Goal: Find specific page/section: Find specific page/section

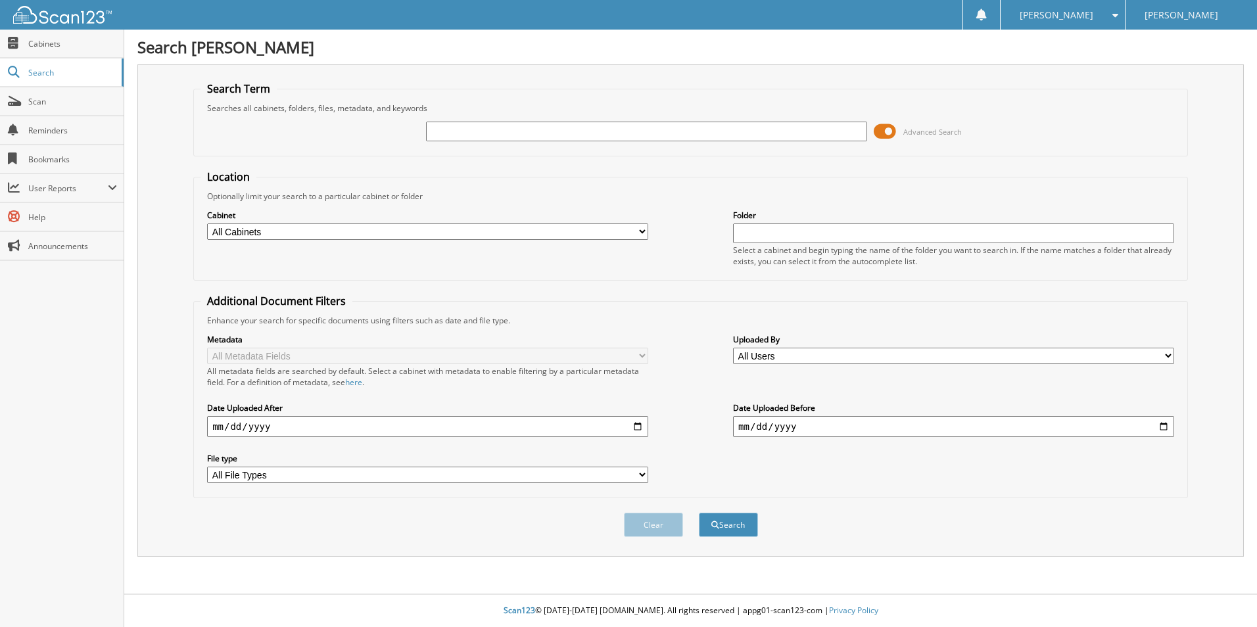
click at [414, 143] on div "Advanced Search" at bounding box center [690, 131] width 980 height 35
click at [59, 105] on span "Scan" at bounding box center [72, 101] width 89 height 11
type input "340946"
click at [699, 513] on button "Search" at bounding box center [728, 525] width 59 height 24
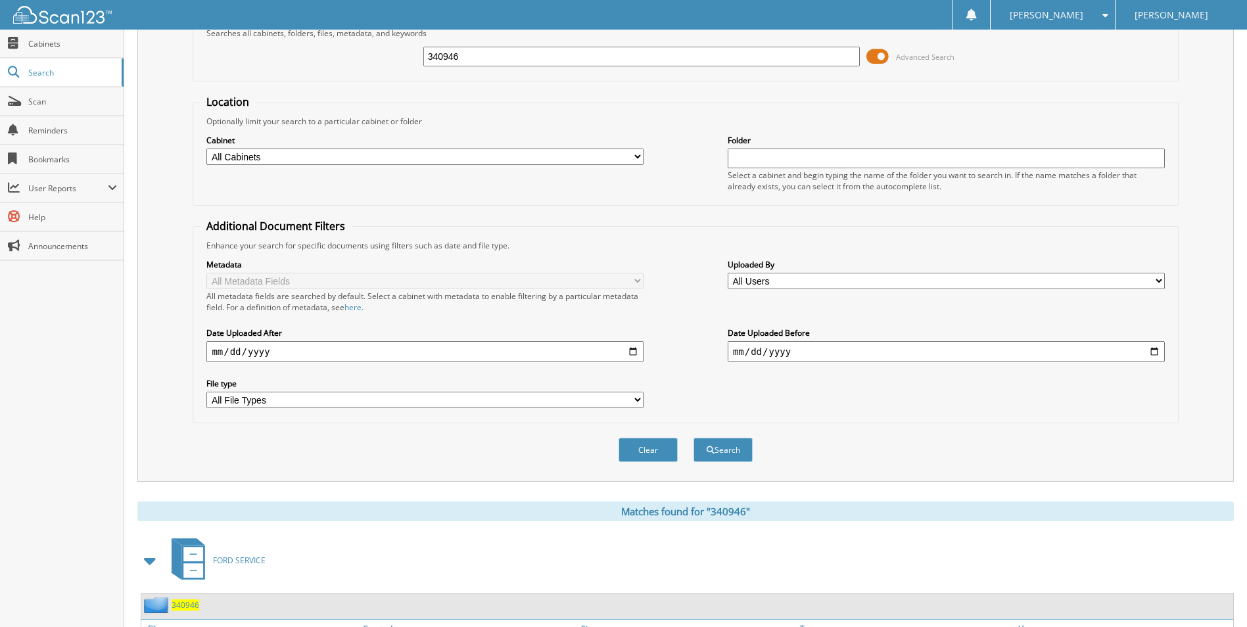
scroll to position [192, 0]
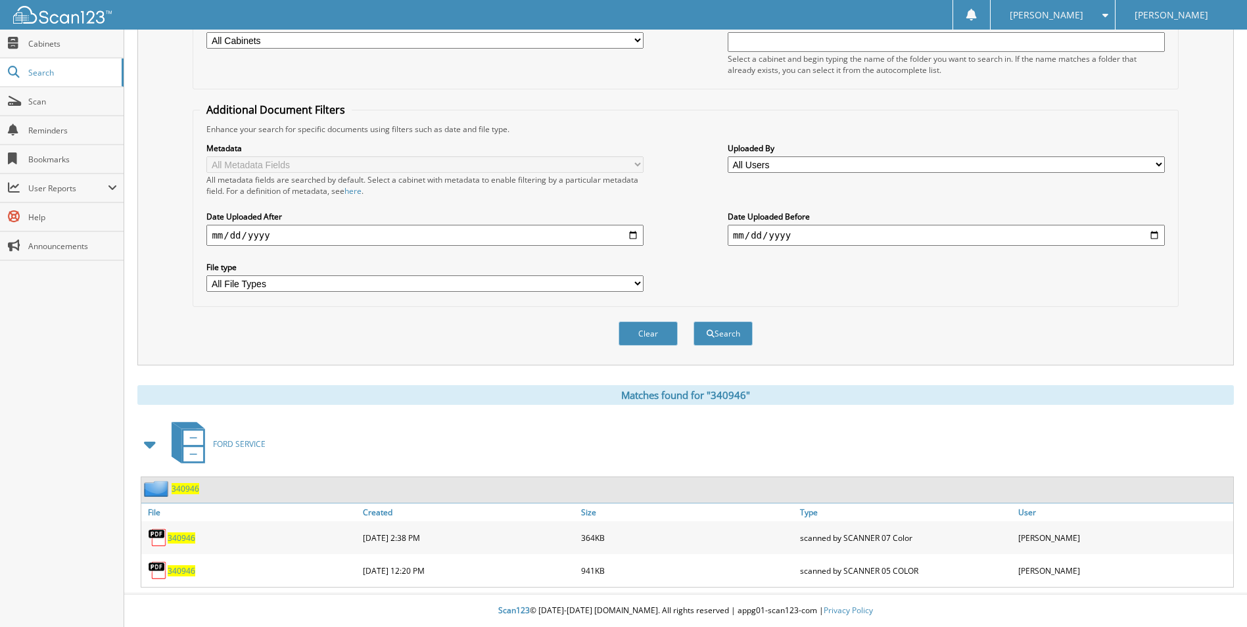
click at [193, 538] on span "340946" at bounding box center [182, 537] width 28 height 11
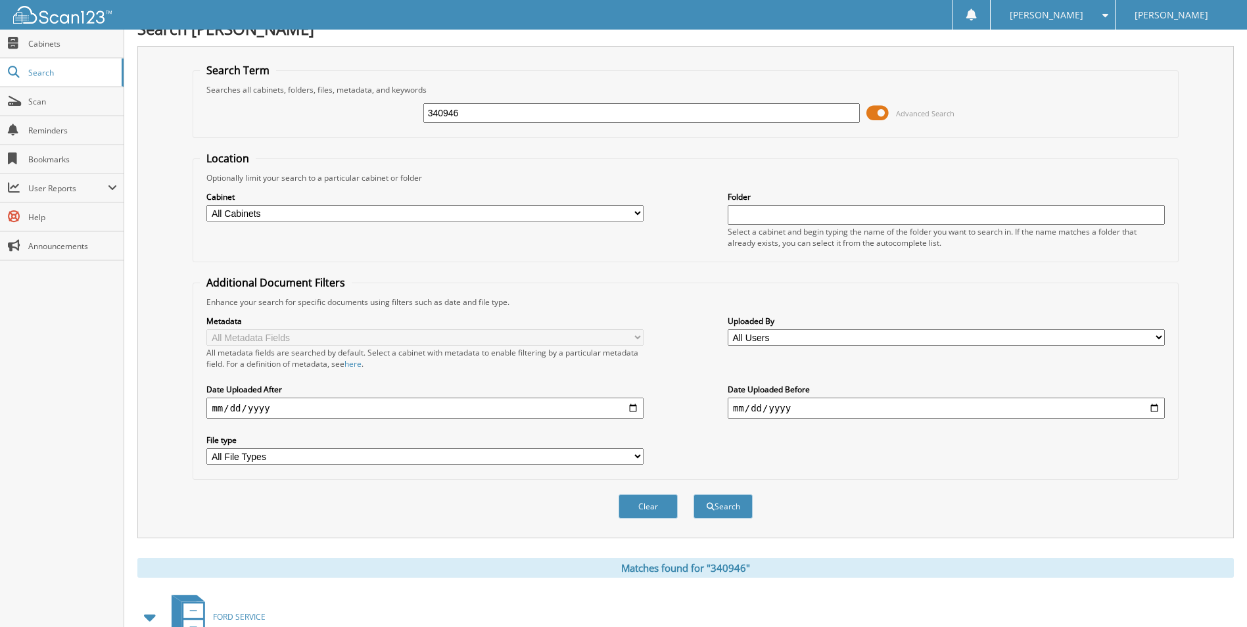
scroll to position [0, 0]
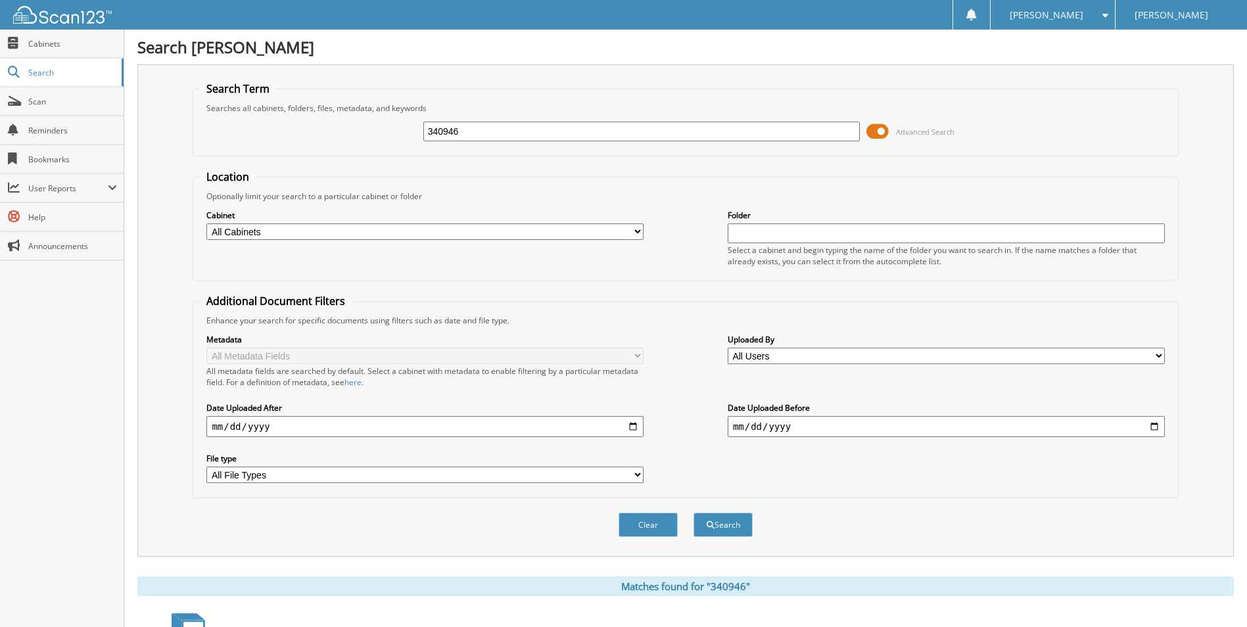
drag, startPoint x: 483, startPoint y: 133, endPoint x: 377, endPoint y: 135, distance: 105.2
click at [377, 135] on div "340946 Advanced Search" at bounding box center [685, 131] width 971 height 35
type input "394232"
click at [694, 513] on button "Search" at bounding box center [723, 525] width 59 height 24
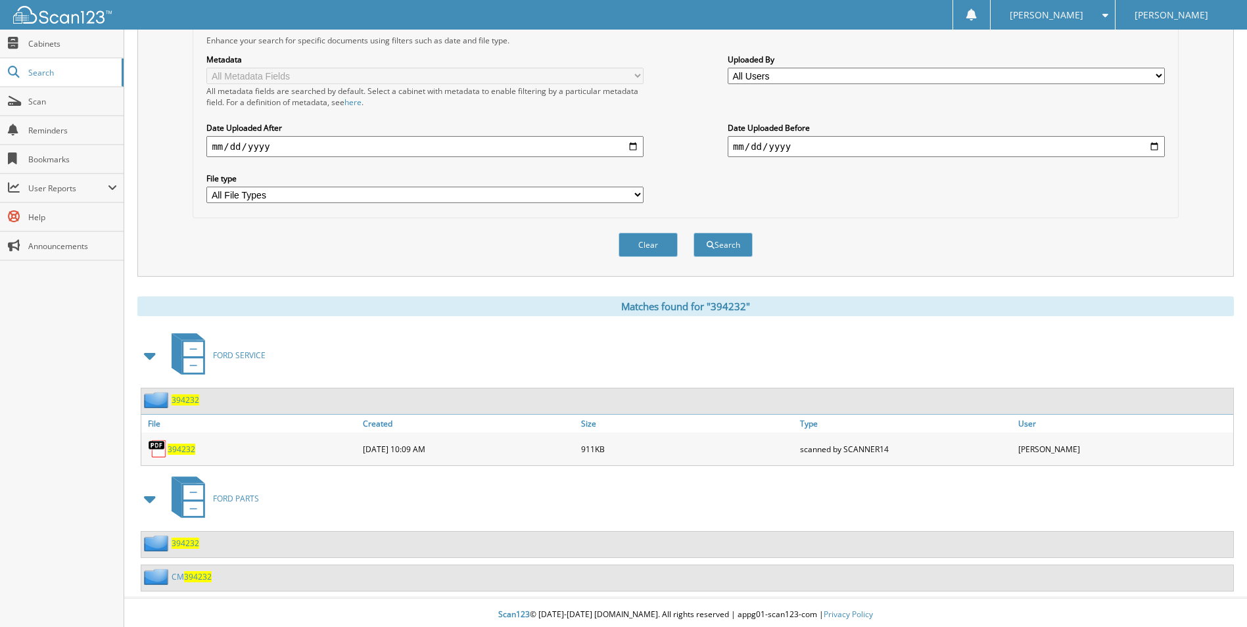
scroll to position [285, 0]
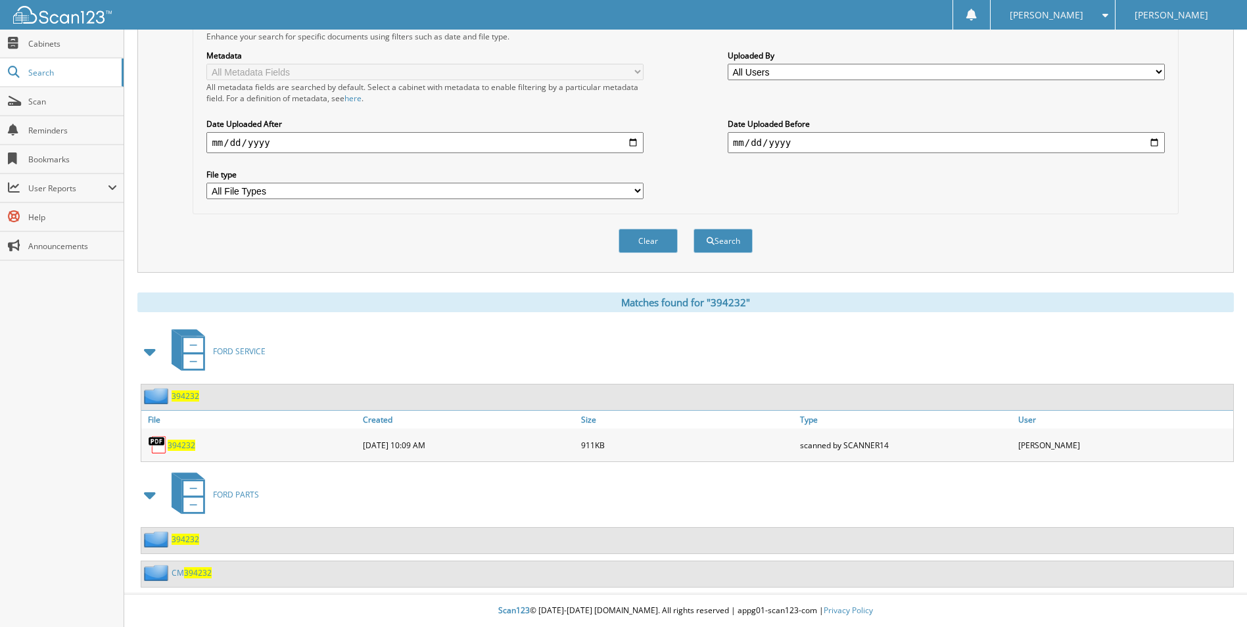
click at [187, 449] on span "394232" at bounding box center [182, 445] width 28 height 11
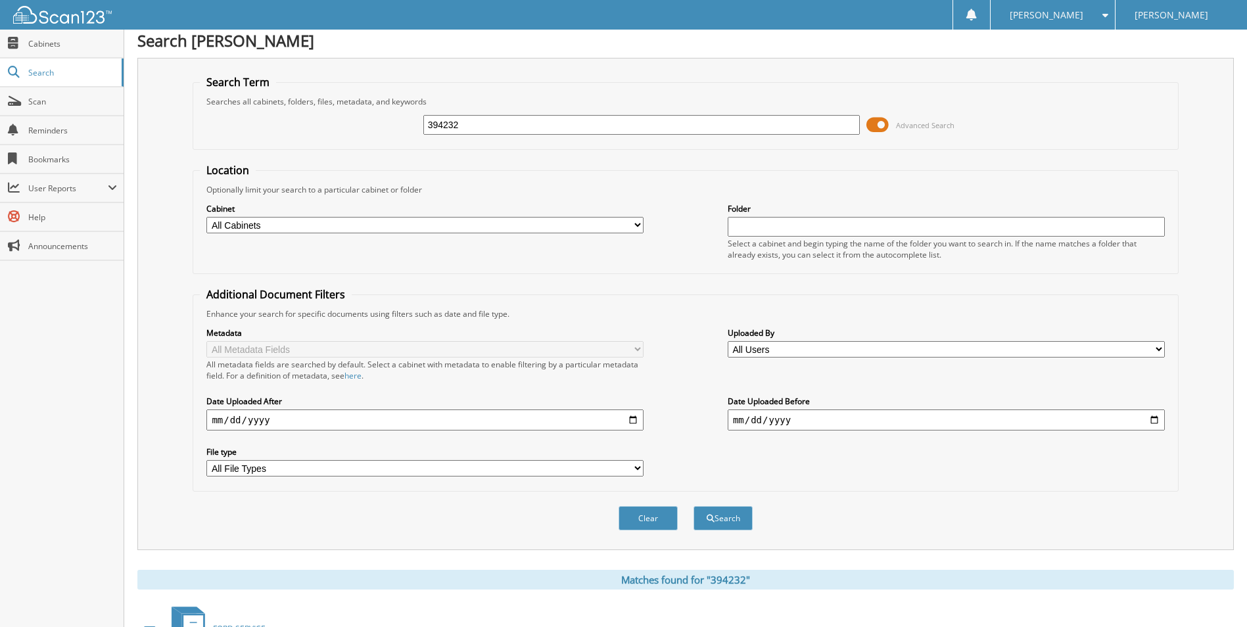
scroll to position [0, 0]
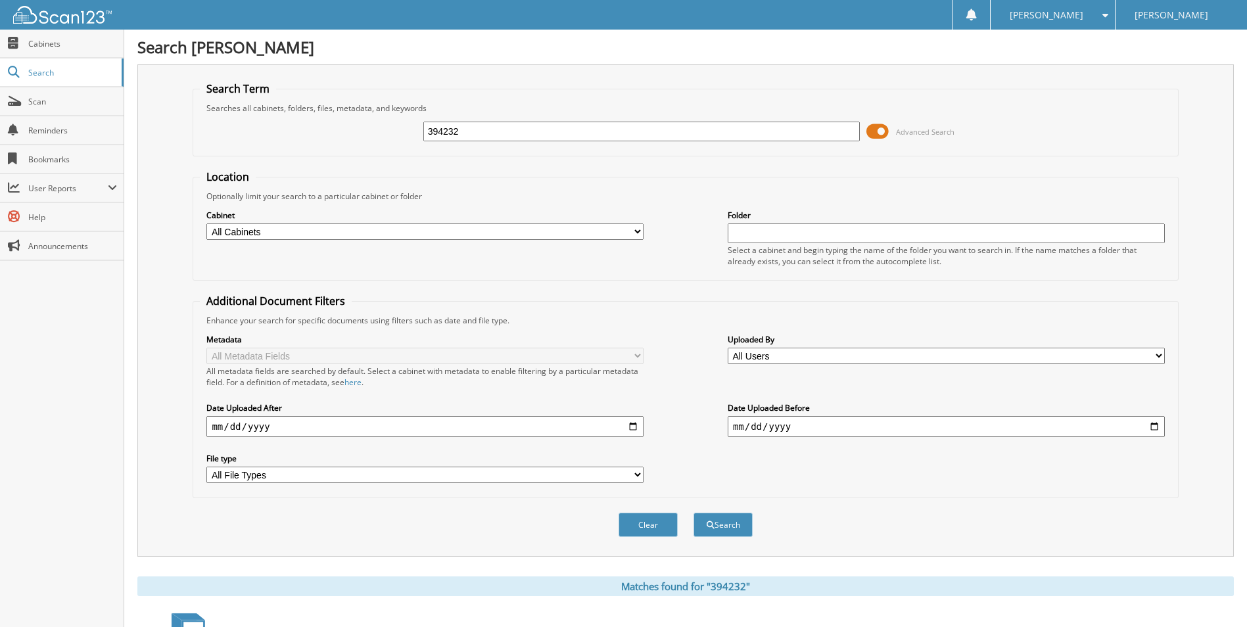
drag, startPoint x: 439, startPoint y: 135, endPoint x: 425, endPoint y: 135, distance: 13.8
click at [425, 135] on input "394232" at bounding box center [641, 132] width 437 height 20
type input "388112"
click at [694, 513] on button "Search" at bounding box center [723, 525] width 59 height 24
drag, startPoint x: 486, startPoint y: 133, endPoint x: 393, endPoint y: 134, distance: 92.7
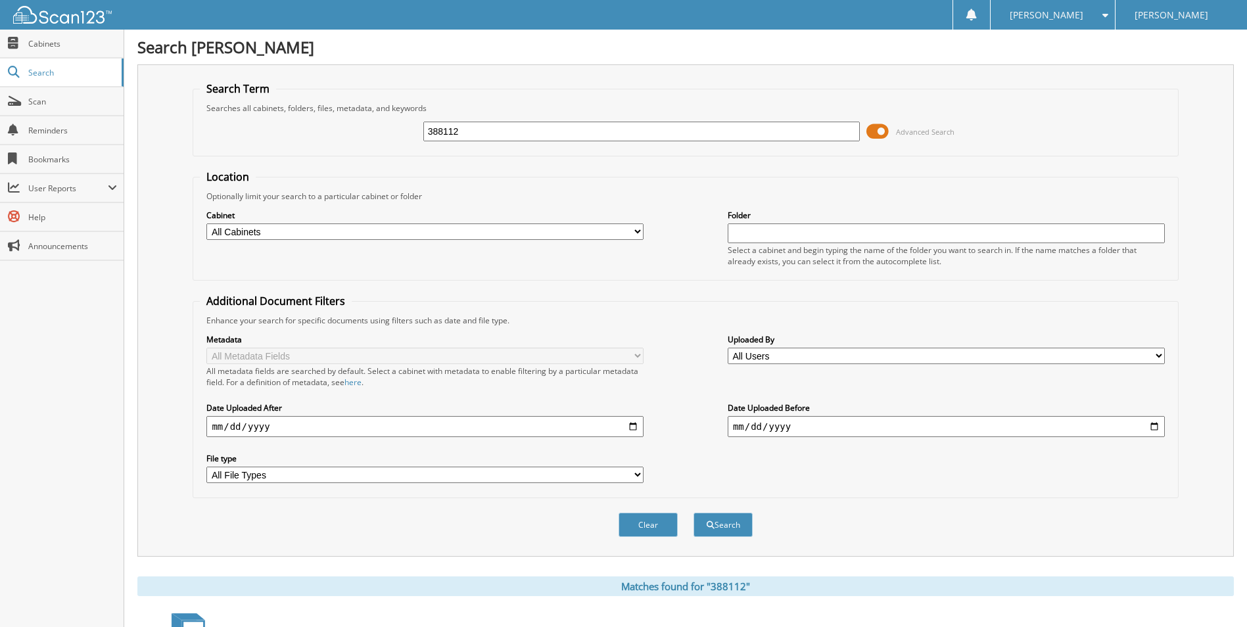
click at [393, 134] on div "388112 Advanced Search" at bounding box center [685, 131] width 971 height 35
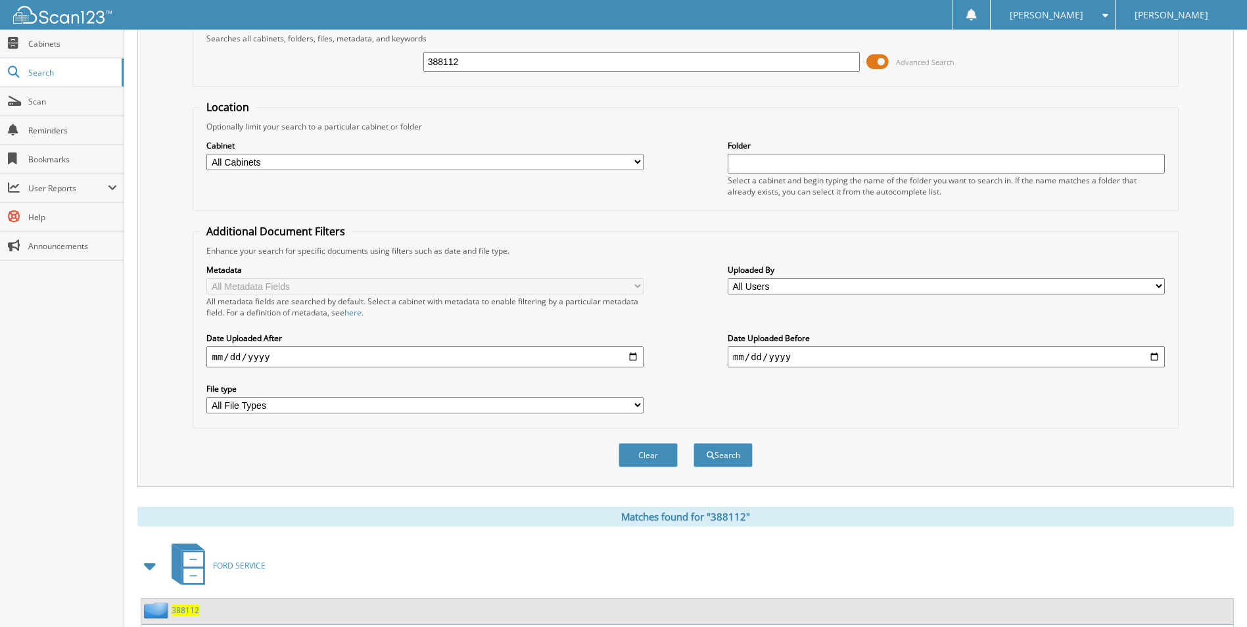
scroll to position [159, 0]
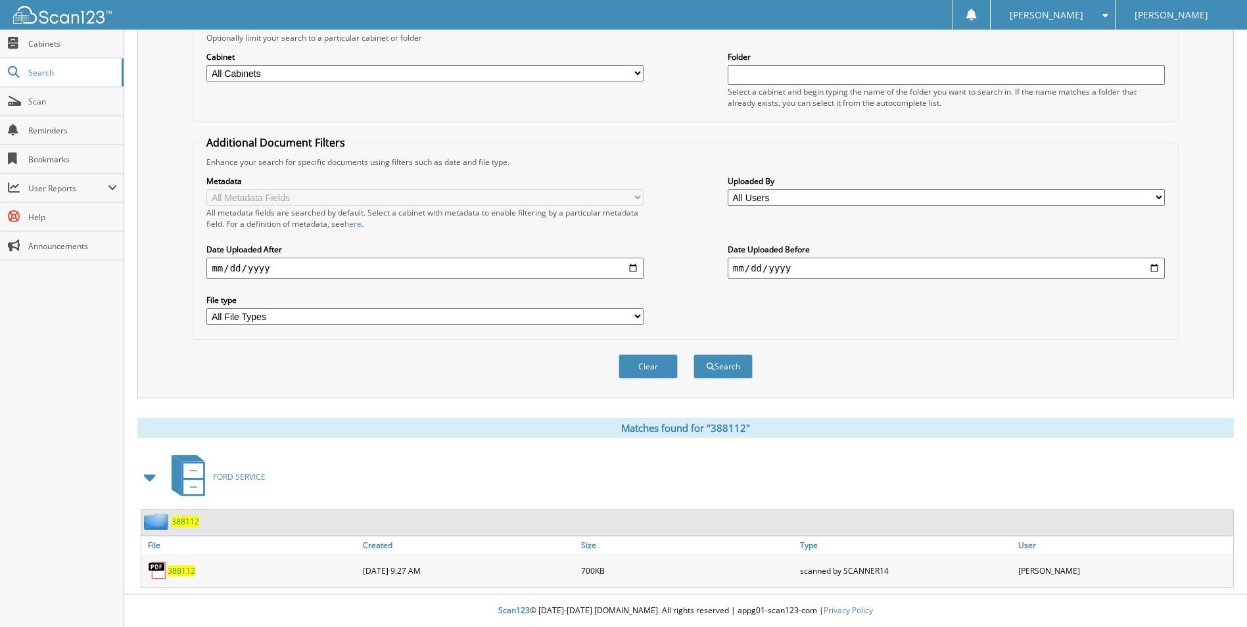
click at [187, 569] on span "388112" at bounding box center [182, 570] width 28 height 11
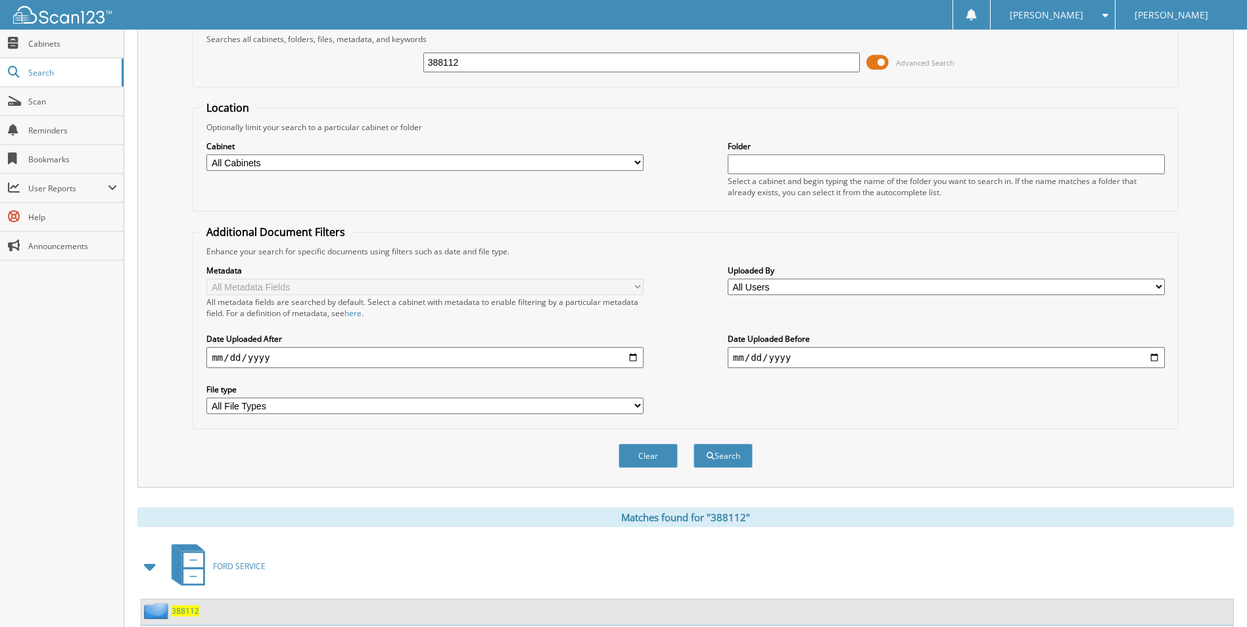
scroll to position [0, 0]
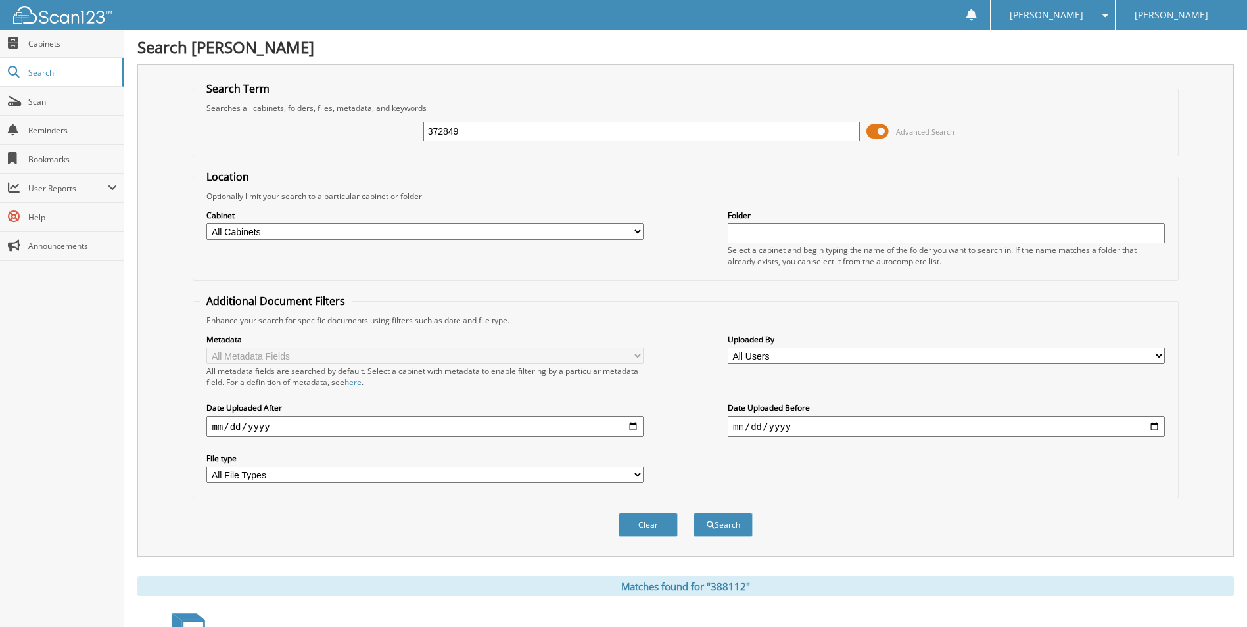
type input "372849"
click at [694, 513] on button "Search" at bounding box center [723, 525] width 59 height 24
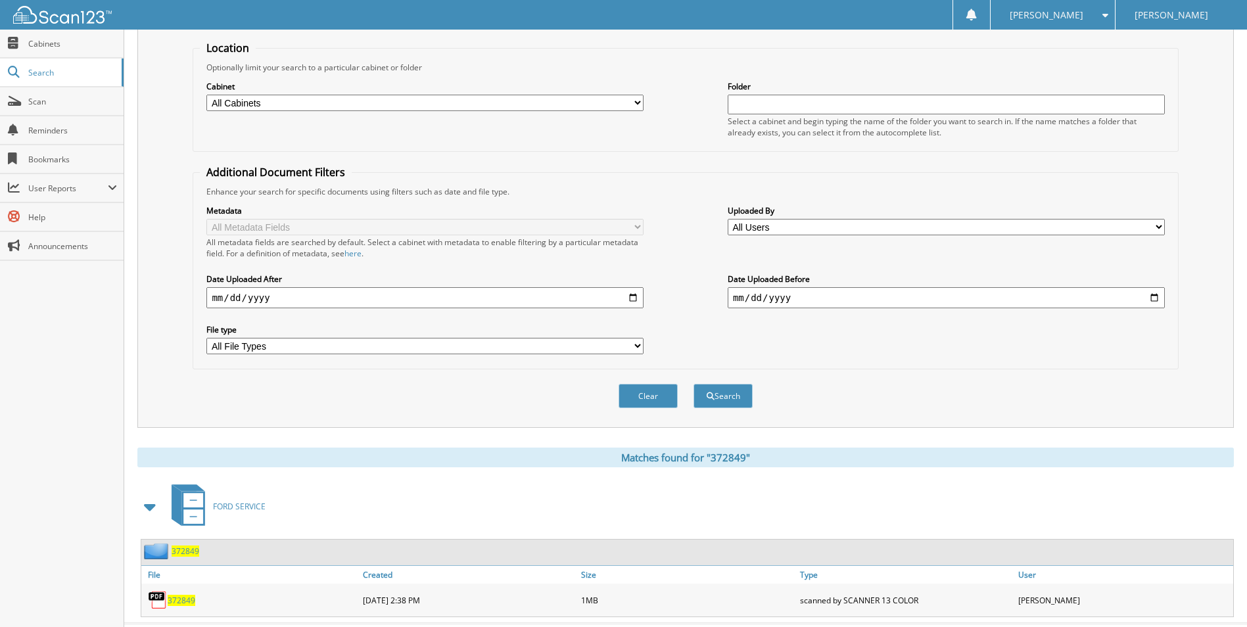
scroll to position [159, 0]
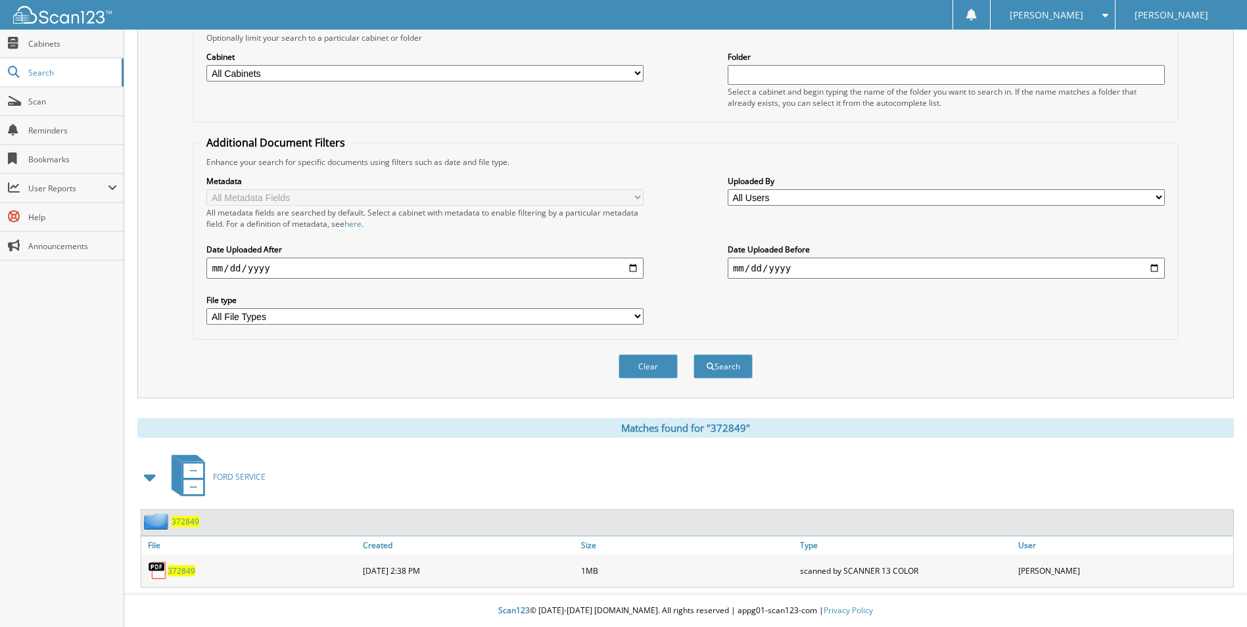
click at [190, 566] on span "372849" at bounding box center [182, 570] width 28 height 11
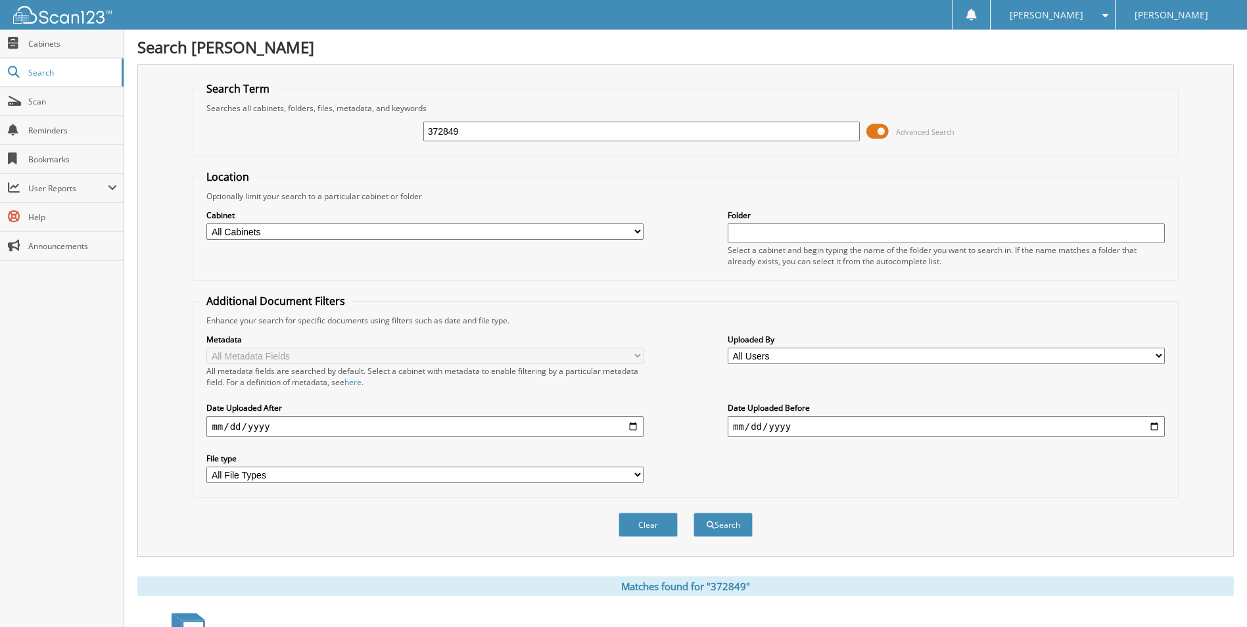
drag, startPoint x: 477, startPoint y: 135, endPoint x: 419, endPoint y: 137, distance: 57.2
click at [419, 137] on div "372849 Advanced Search" at bounding box center [685, 131] width 971 height 35
type input "354095"
click at [694, 513] on button "Search" at bounding box center [723, 525] width 59 height 24
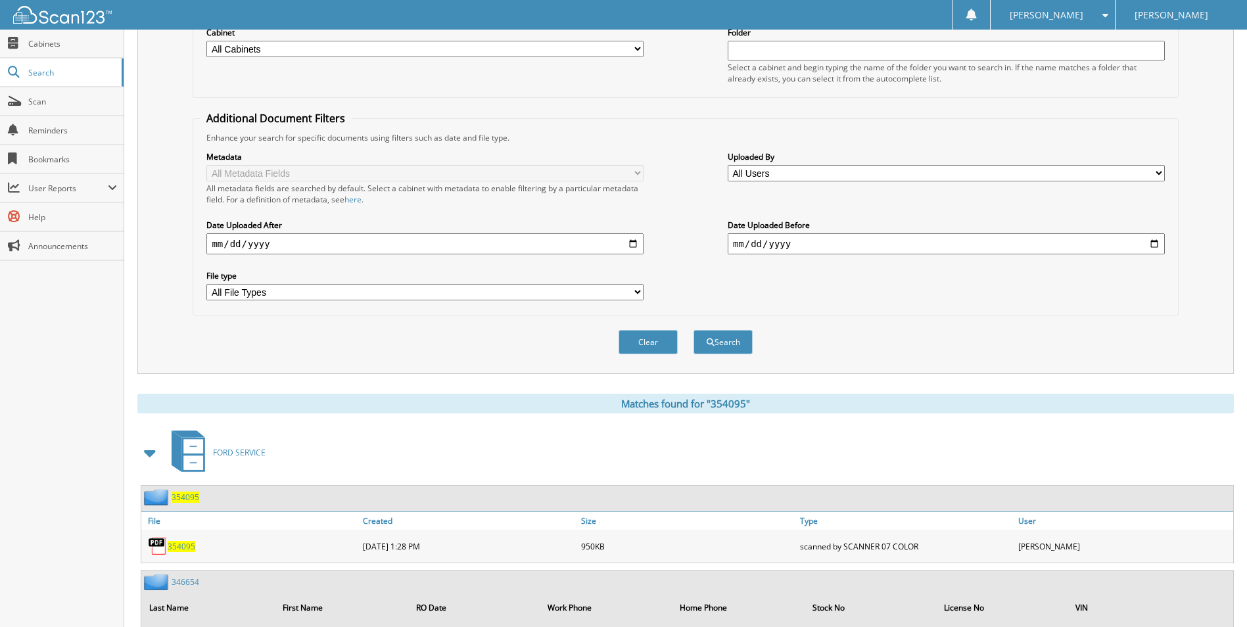
scroll to position [329, 0]
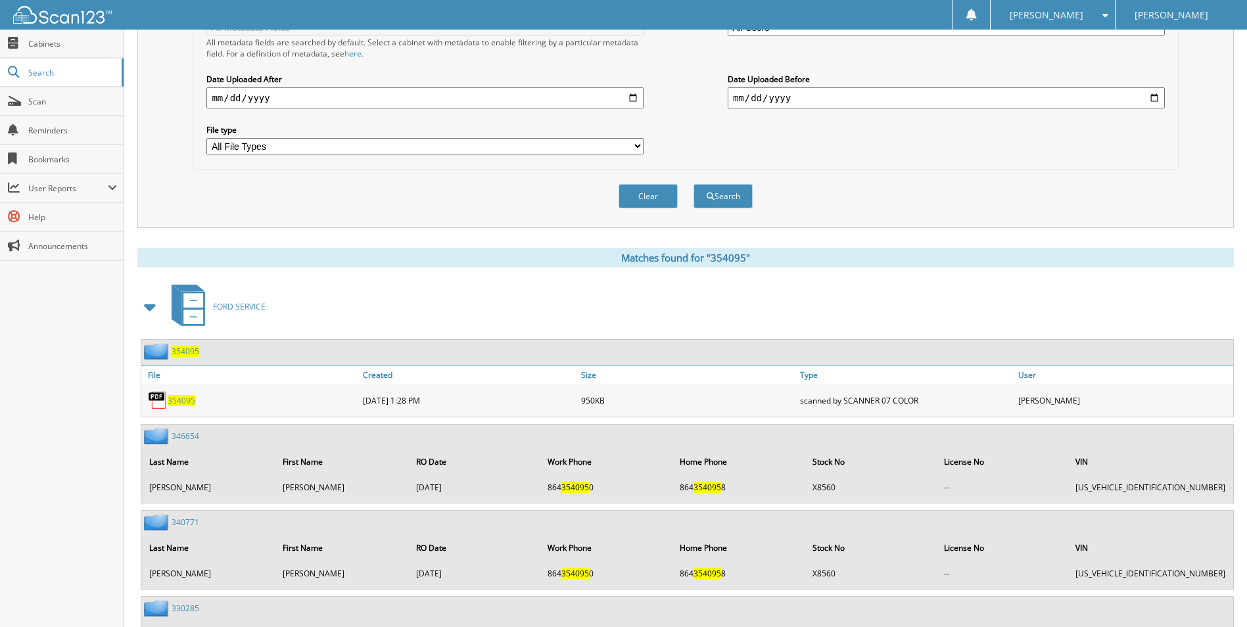
click at [179, 393] on div "354095" at bounding box center [250, 400] width 218 height 26
click at [187, 404] on span "354095" at bounding box center [182, 400] width 28 height 11
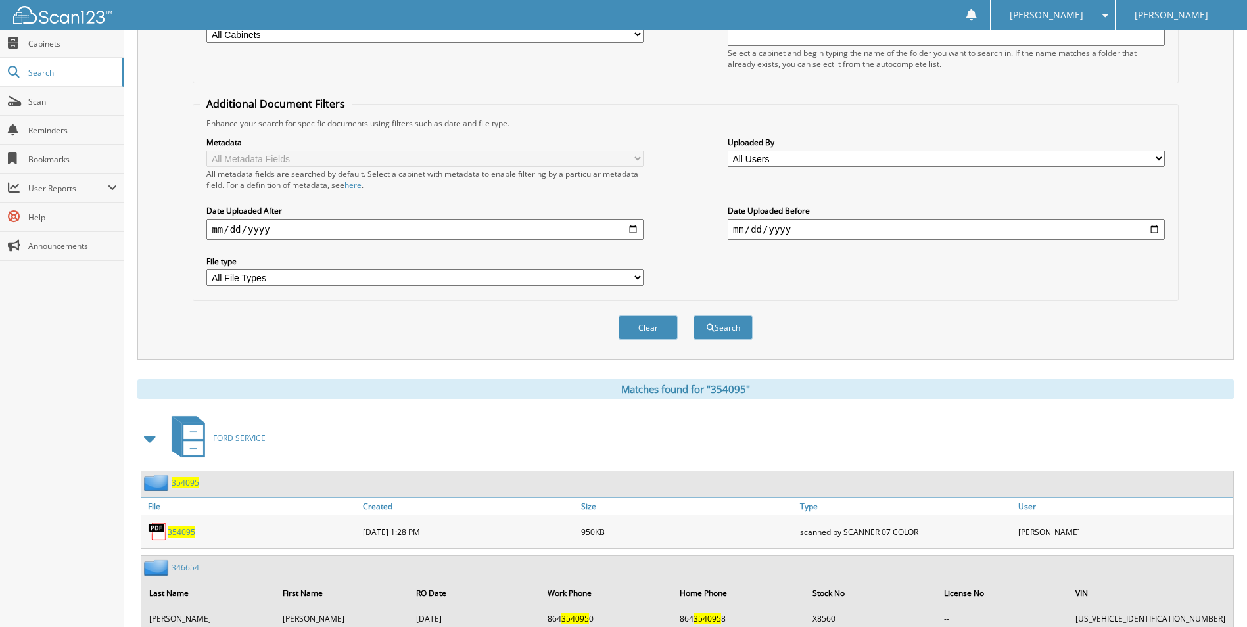
scroll to position [0, 0]
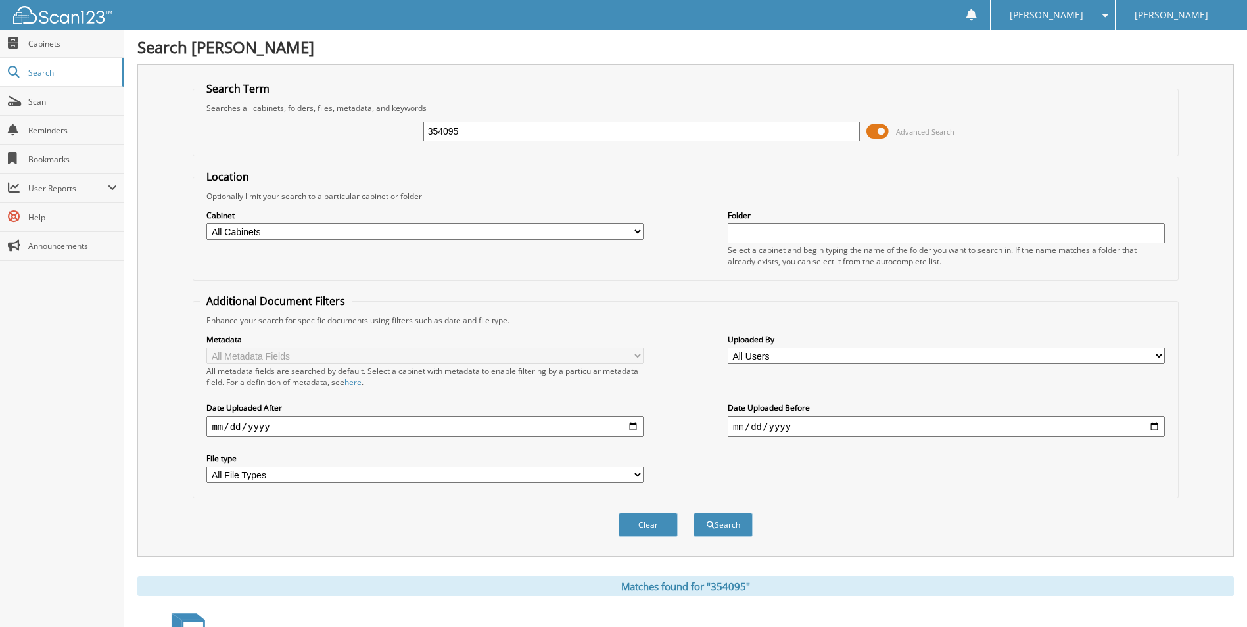
drag, startPoint x: 477, startPoint y: 131, endPoint x: 394, endPoint y: 142, distance: 82.9
click at [394, 142] on div "354095 Advanced Search" at bounding box center [685, 131] width 971 height 35
type input "340946"
click at [694, 513] on button "Search" at bounding box center [723, 525] width 59 height 24
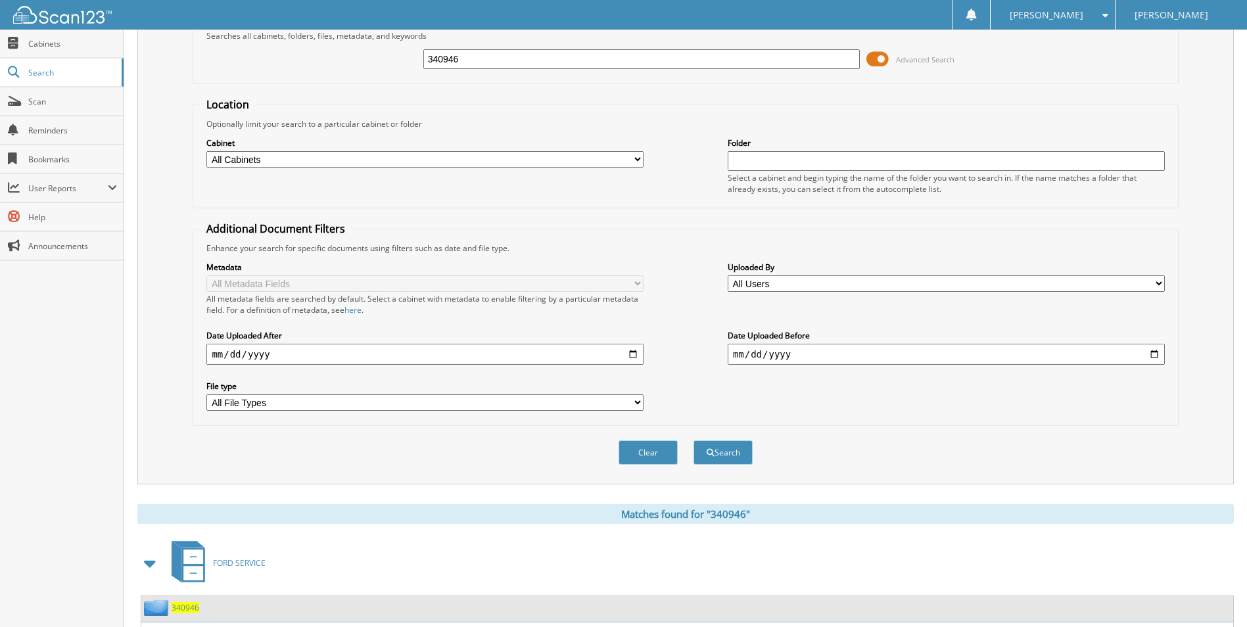
scroll to position [192, 0]
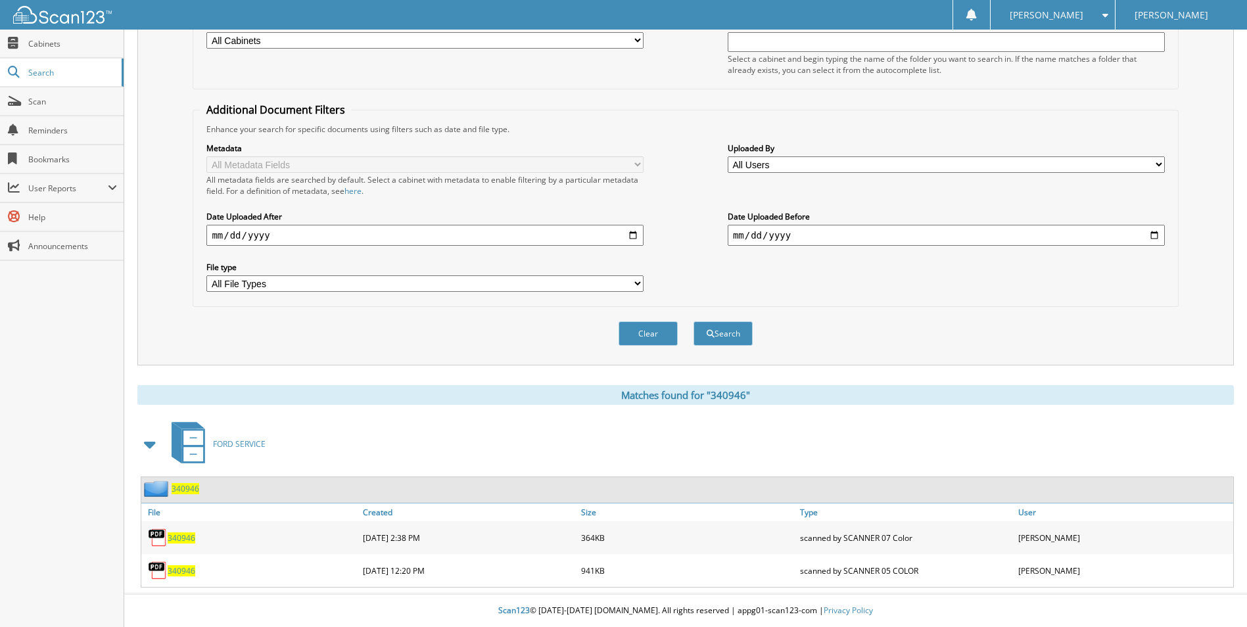
click at [179, 540] on span "340946" at bounding box center [182, 537] width 28 height 11
